Goal: Obtain resource: Obtain resource

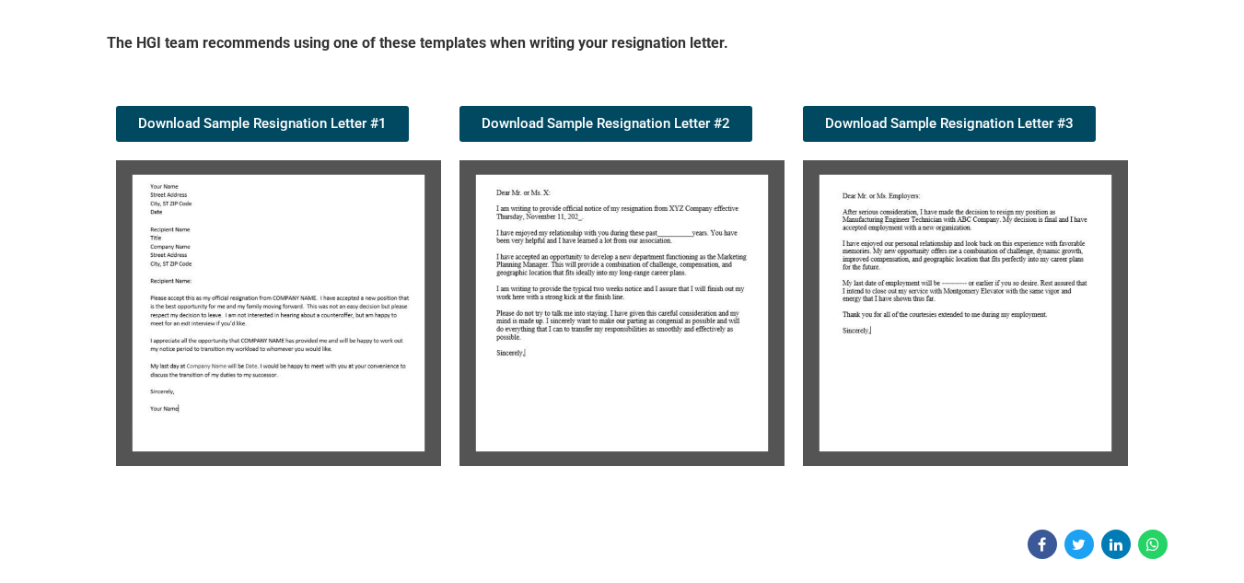
scroll to position [276, 0]
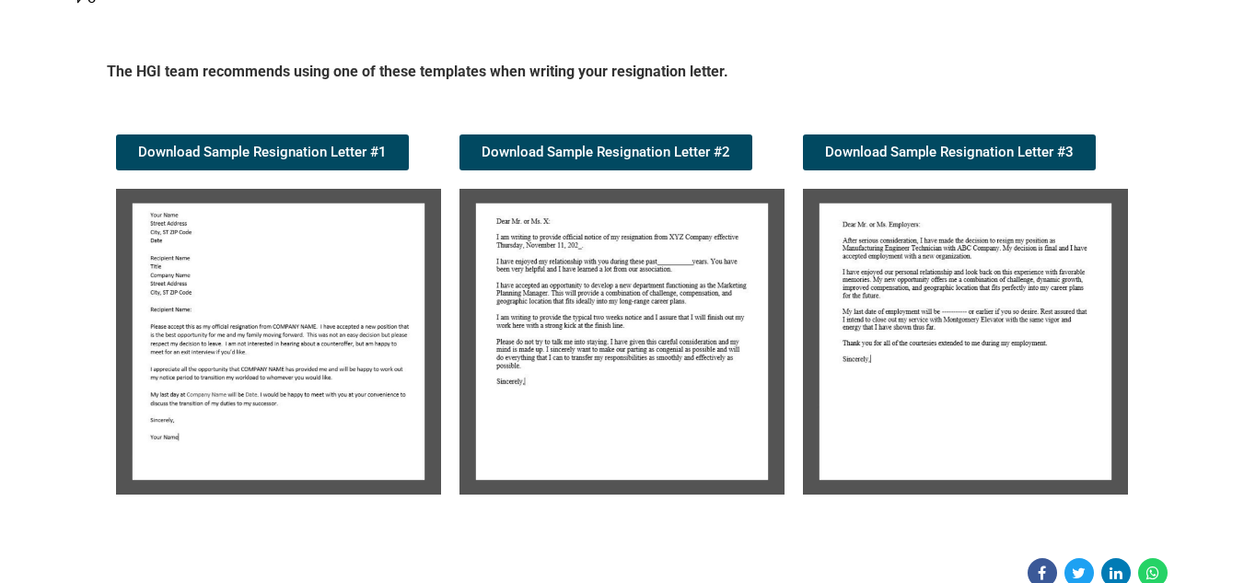
click at [278, 241] on img at bounding box center [278, 342] width 325 height 306
click at [266, 247] on img at bounding box center [278, 342] width 325 height 306
click at [303, 272] on img at bounding box center [278, 342] width 325 height 306
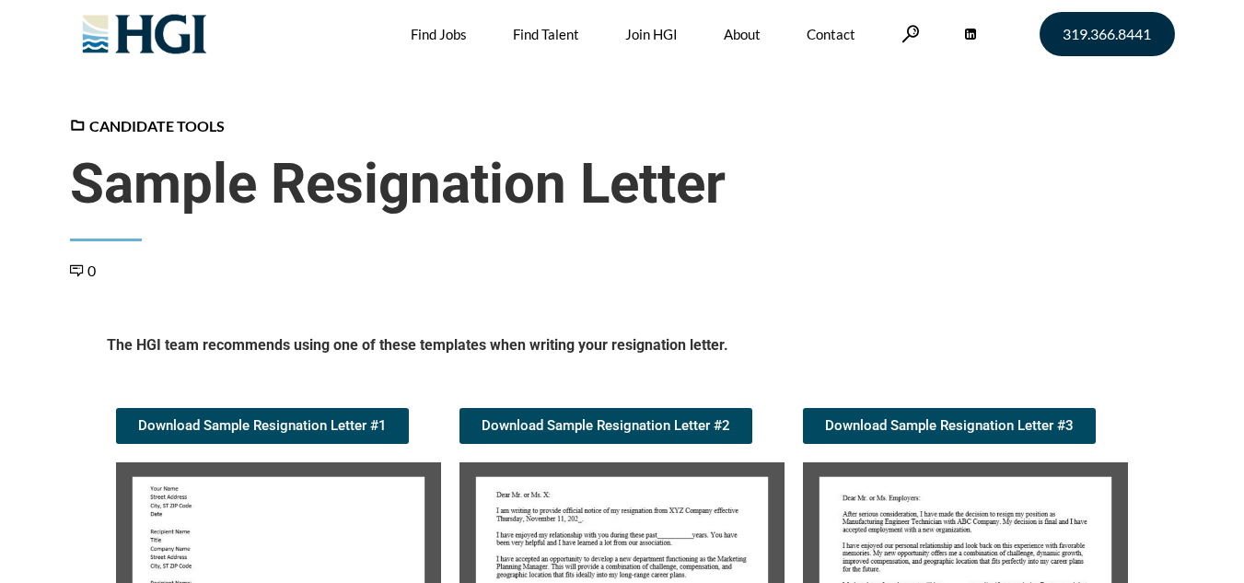
scroll to position [0, 0]
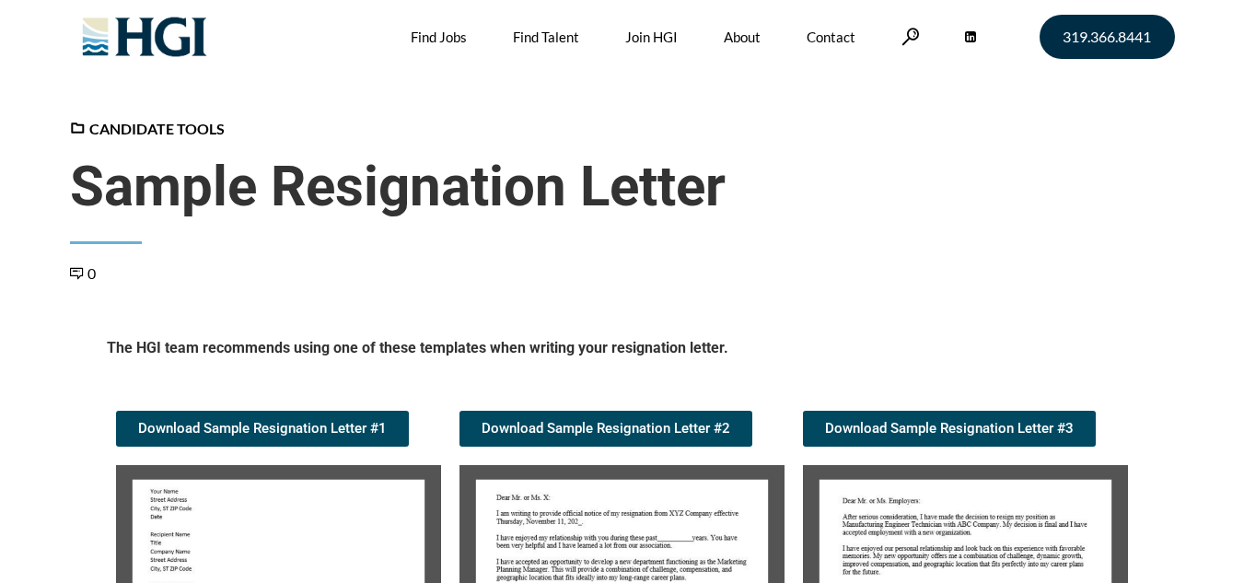
click at [310, 439] on link "Download Sample Resignation Letter #1" at bounding box center [262, 429] width 293 height 36
click at [1094, 29] on span "319.366.8441" at bounding box center [1106, 36] width 88 height 15
